Goal: Task Accomplishment & Management: Use online tool/utility

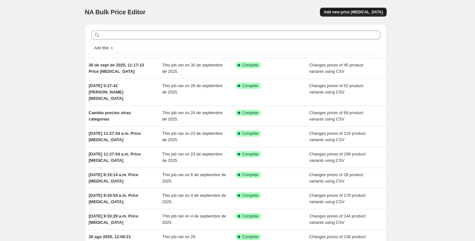
click at [378, 13] on span "Add new price [MEDICAL_DATA]" at bounding box center [353, 12] width 59 height 5
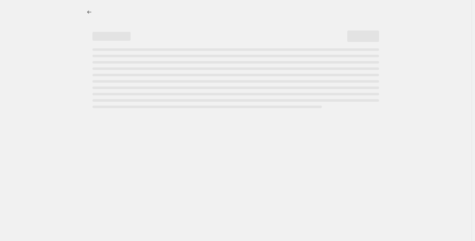
select select "percentage"
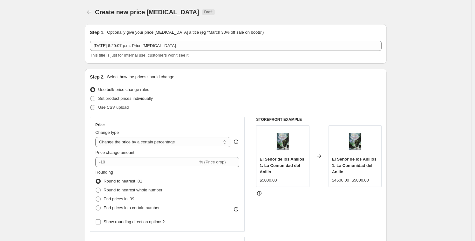
click at [128, 110] on span "Use CSV upload" at bounding box center [113, 107] width 30 height 6
click at [91, 105] on input "Use CSV upload" at bounding box center [90, 105] width 0 height 0
radio input "true"
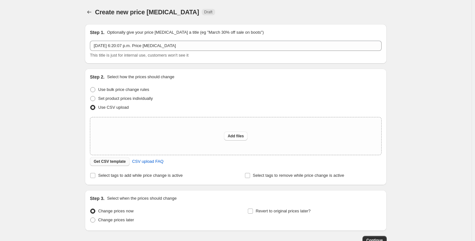
click at [115, 163] on span "Get CSV template" at bounding box center [110, 161] width 32 height 5
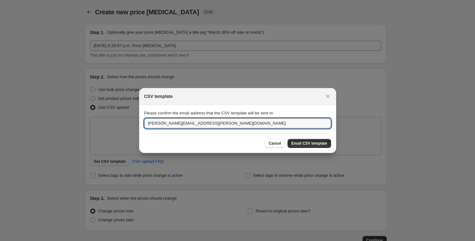
drag, startPoint x: 158, startPoint y: 118, endPoint x: 114, endPoint y: 116, distance: 44.2
type input "sebastian@mediahuella.com"
click at [308, 143] on span "Email CSV template" at bounding box center [309, 143] width 36 height 5
